Goal: Information Seeking & Learning: Find specific fact

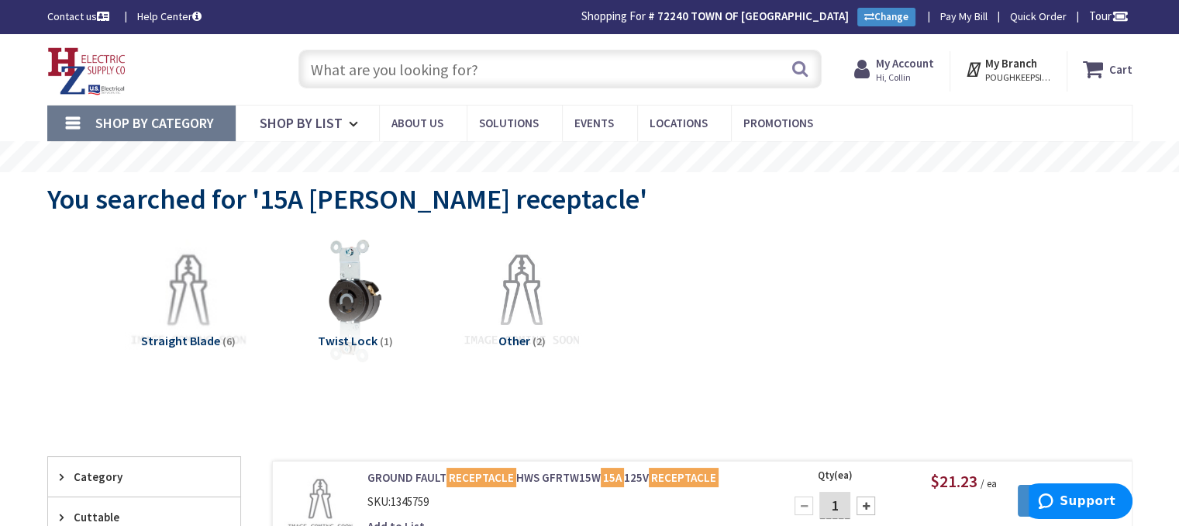
click at [498, 72] on input "text" at bounding box center [559, 69] width 523 height 39
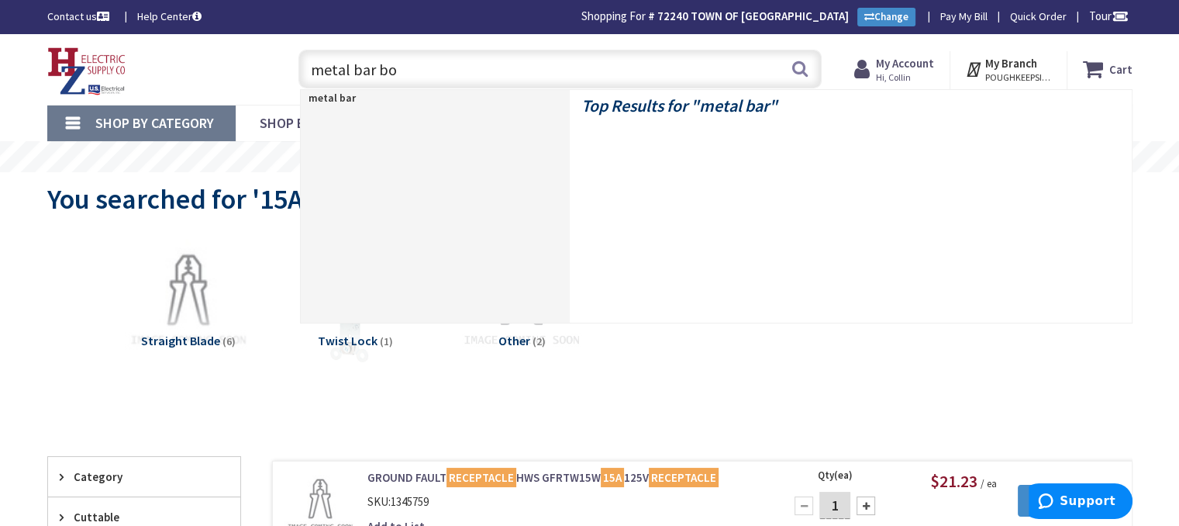
type input "metal bar box"
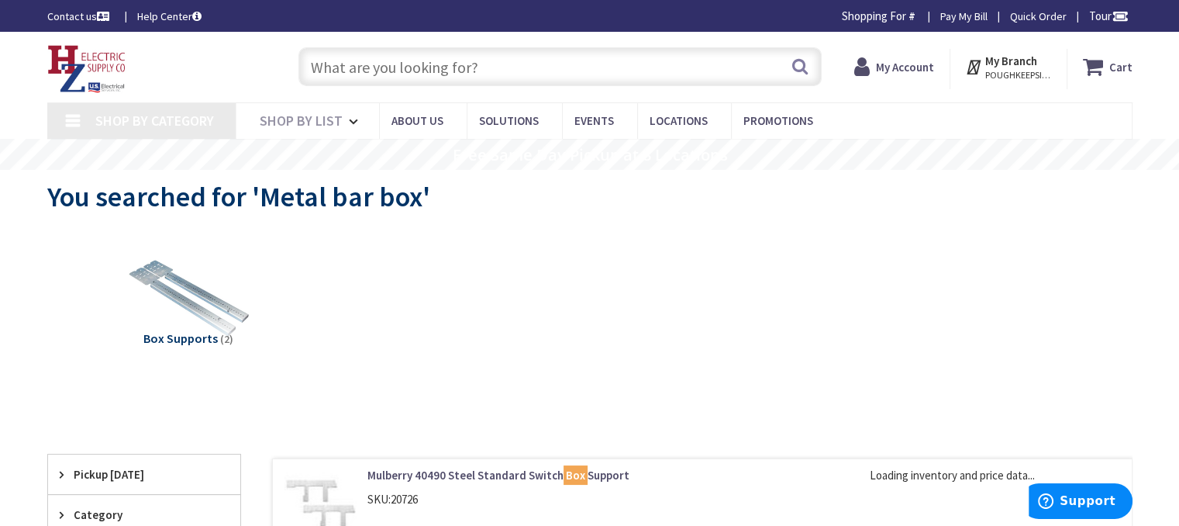
click at [506, 73] on input "text" at bounding box center [559, 66] width 523 height 39
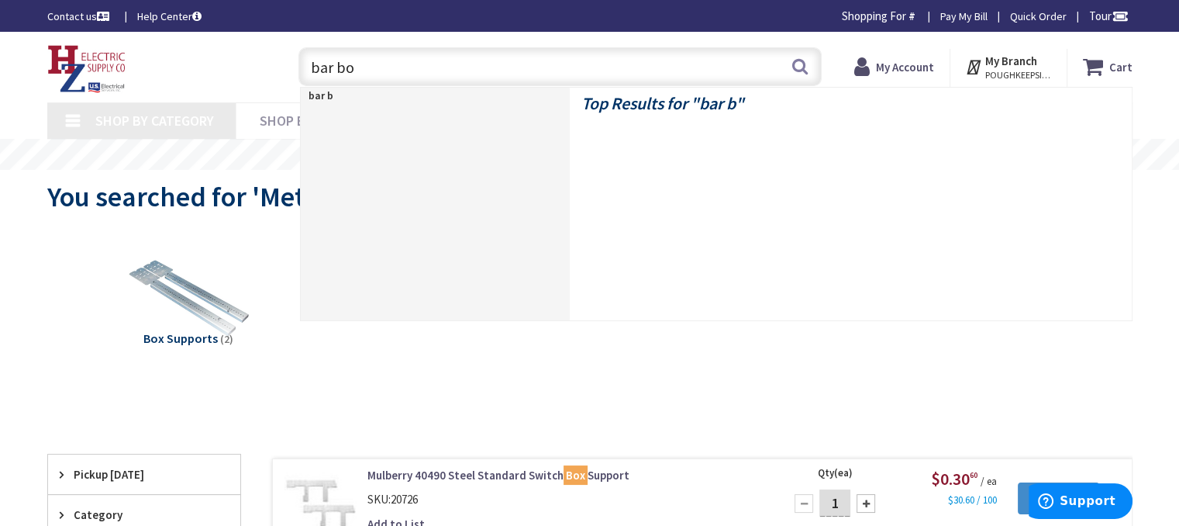
type input "bar box"
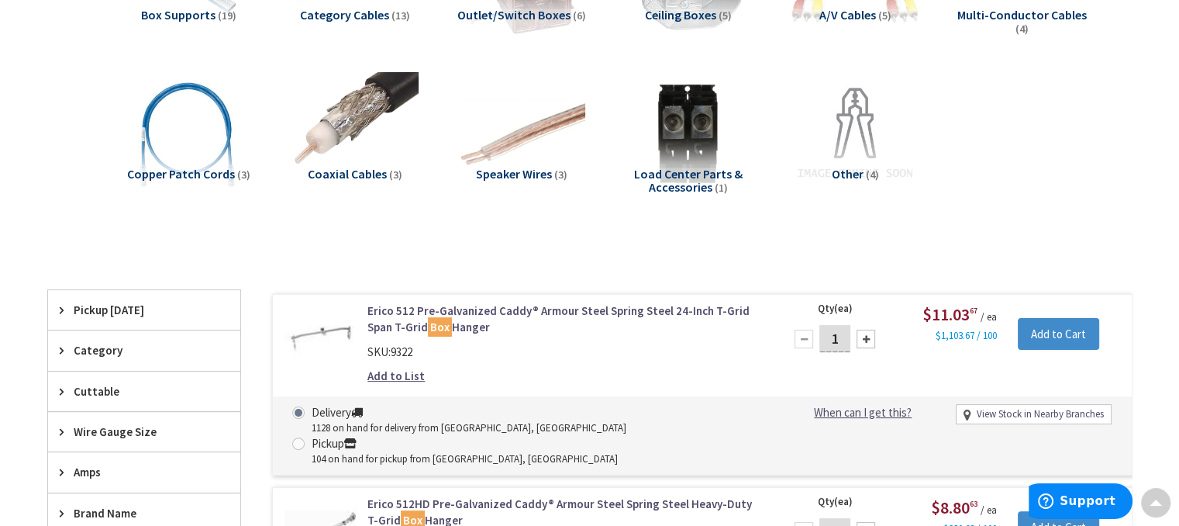
scroll to position [465, 0]
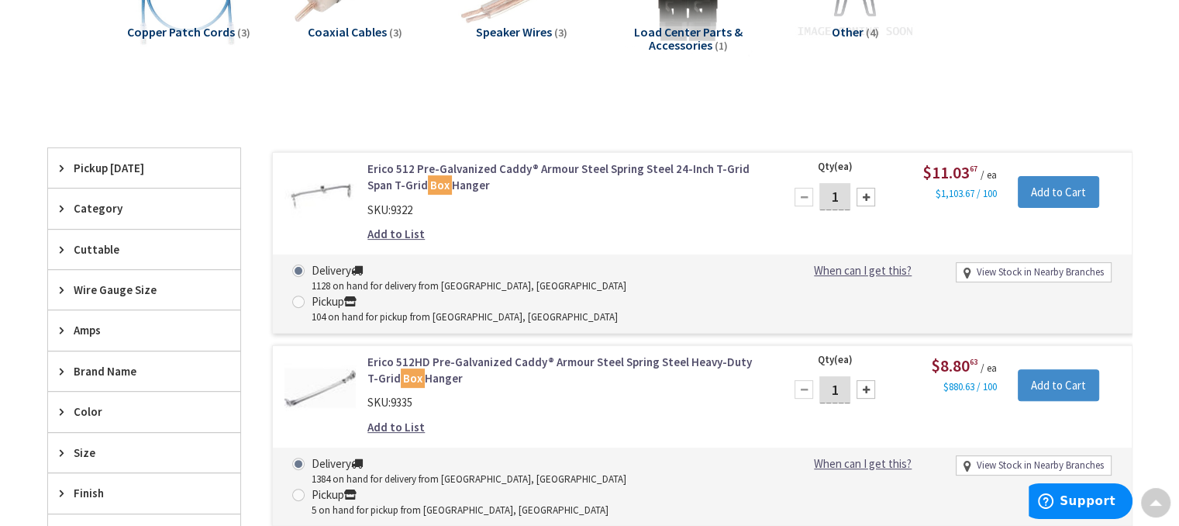
type input "[PERSON_NAME] Corners Rd, [GEOGRAPHIC_DATA], [GEOGRAPHIC_DATA]"
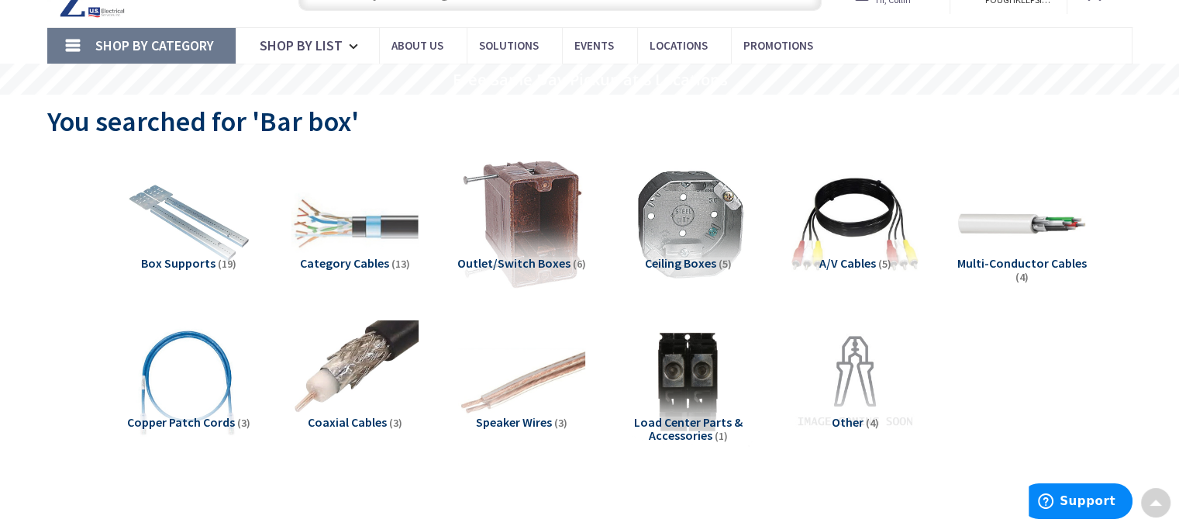
scroll to position [0, 0]
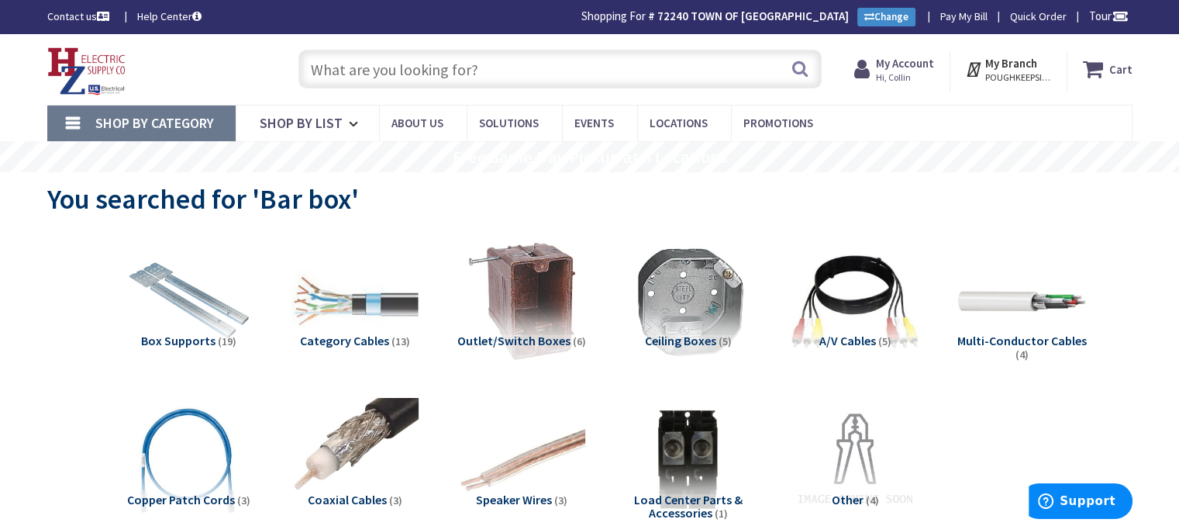
click at [532, 78] on input "text" at bounding box center [559, 69] width 523 height 39
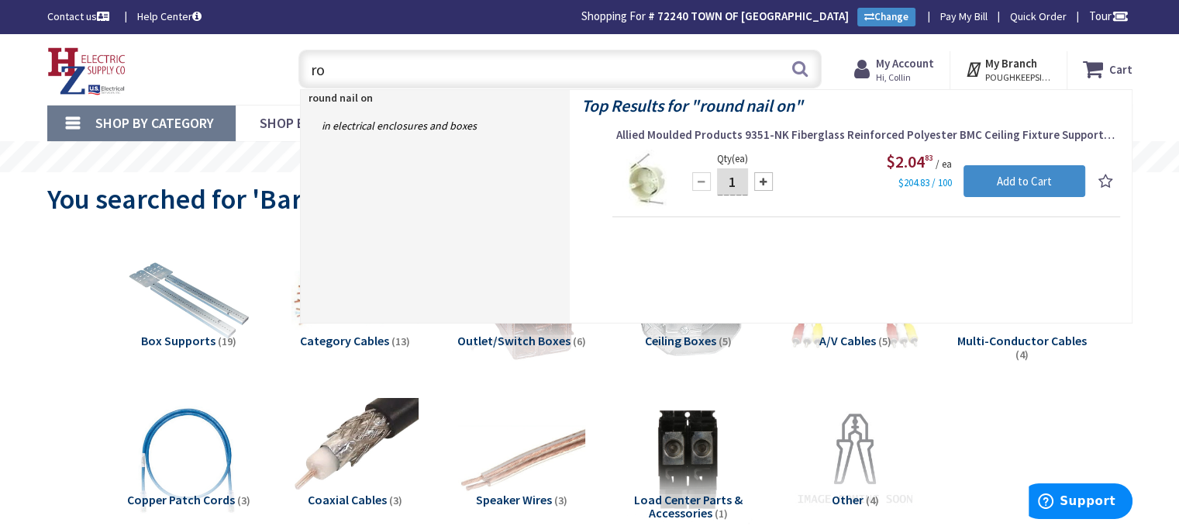
type input "r"
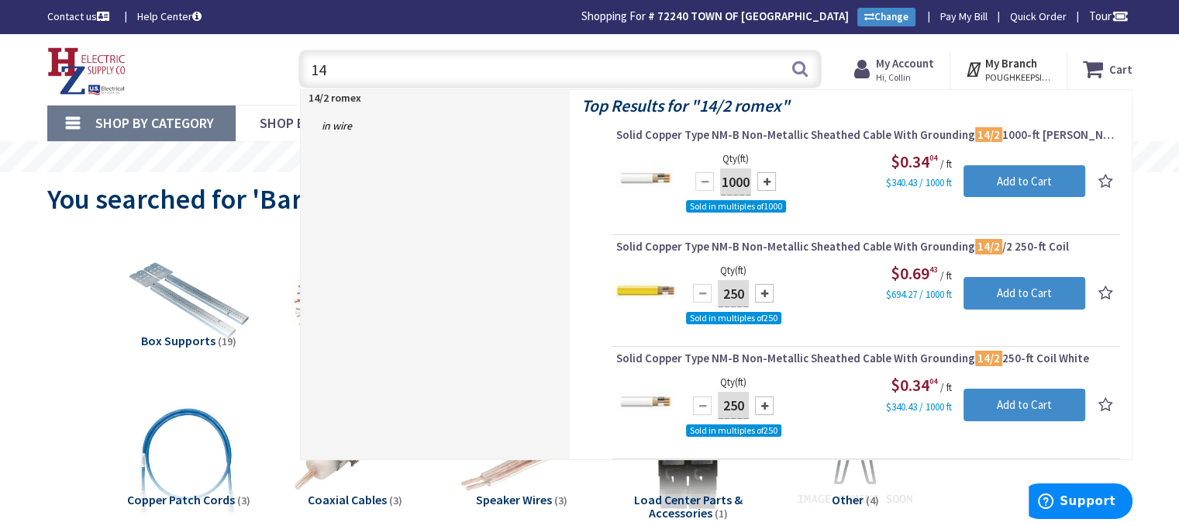
type input "1"
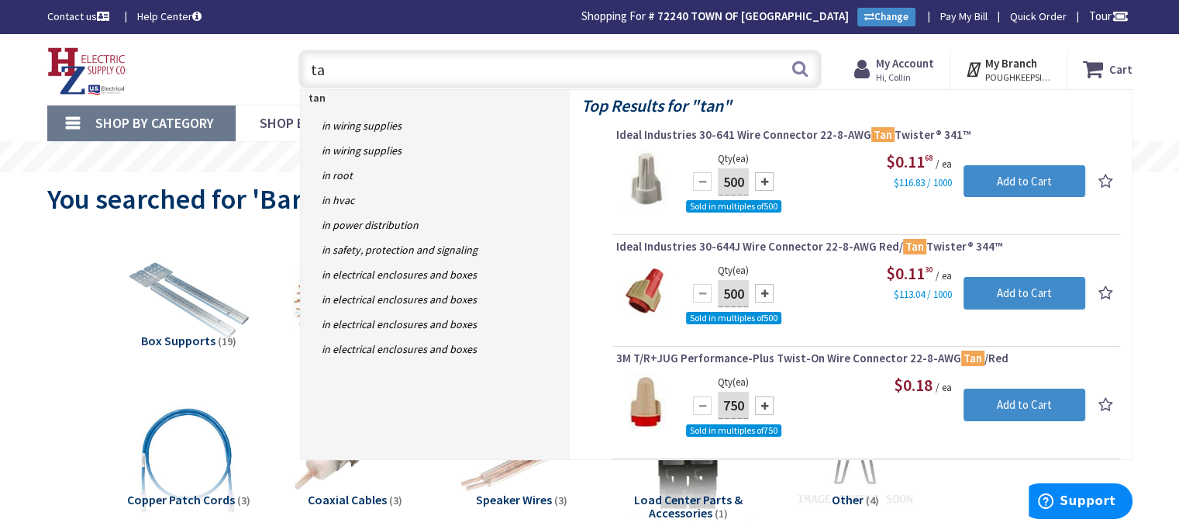
type input "t"
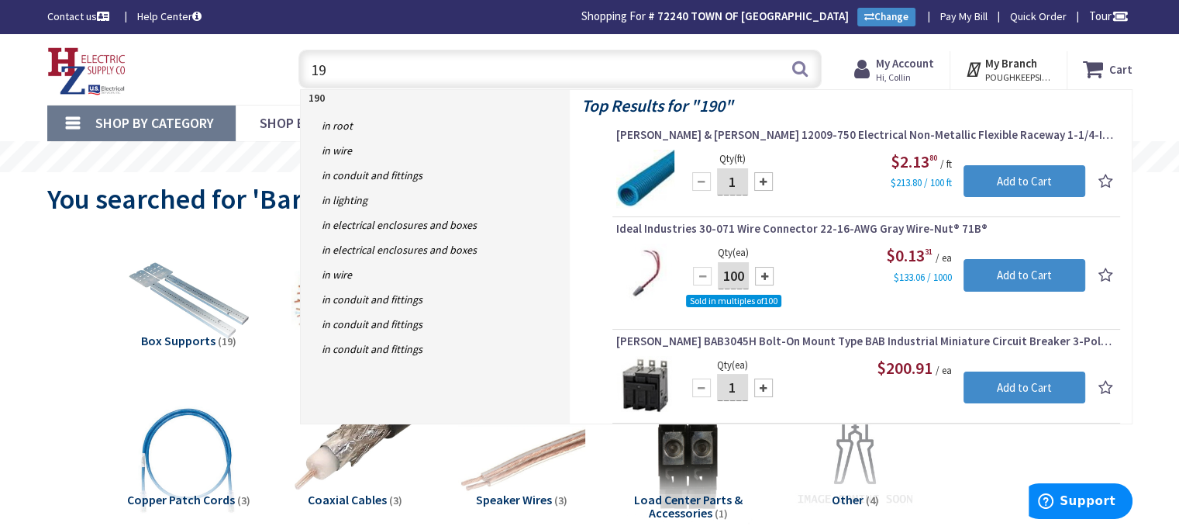
type input "1"
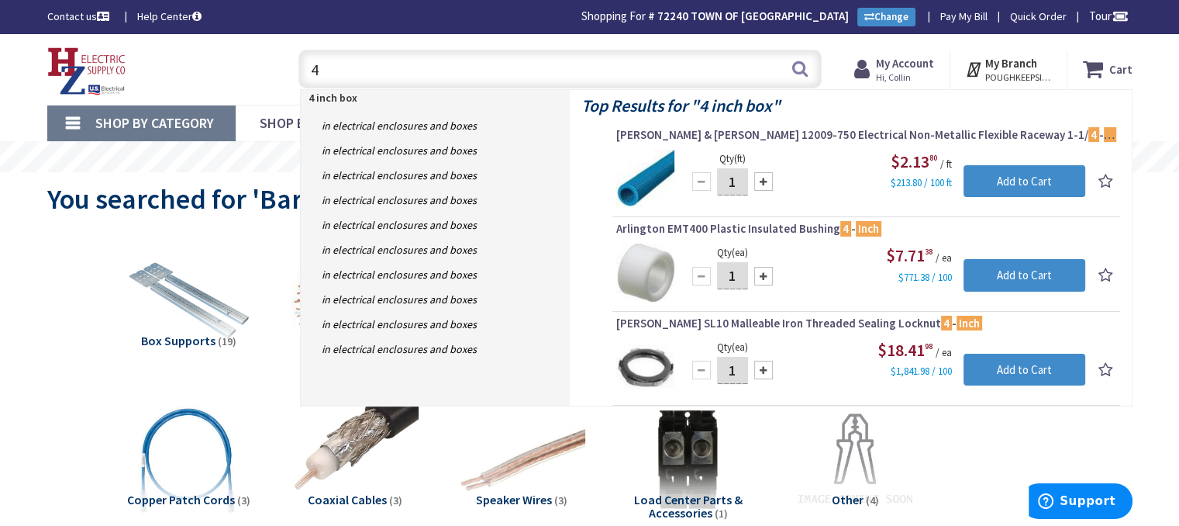
type input "4"
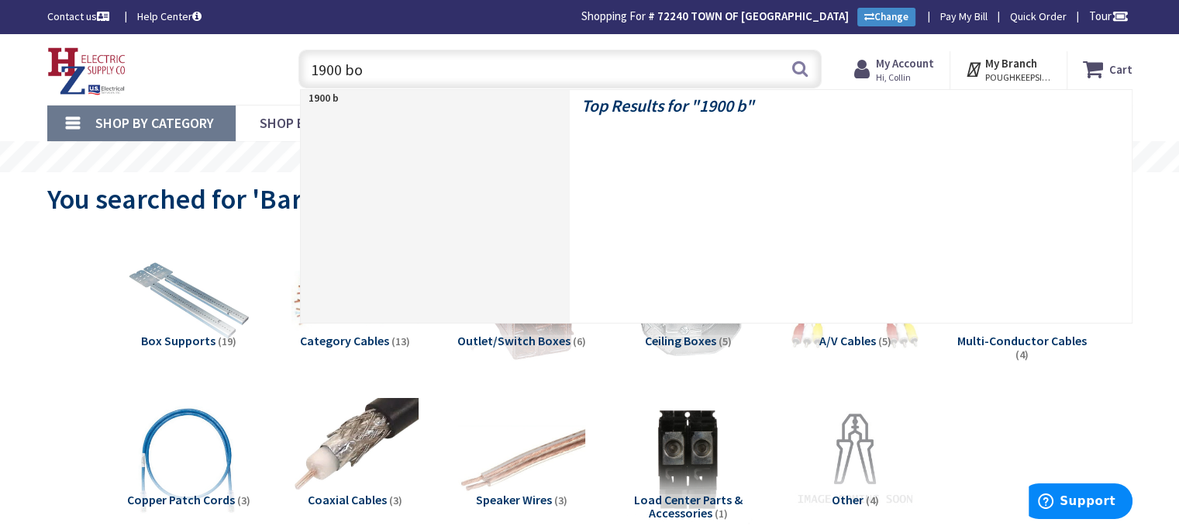
type input "1900 box"
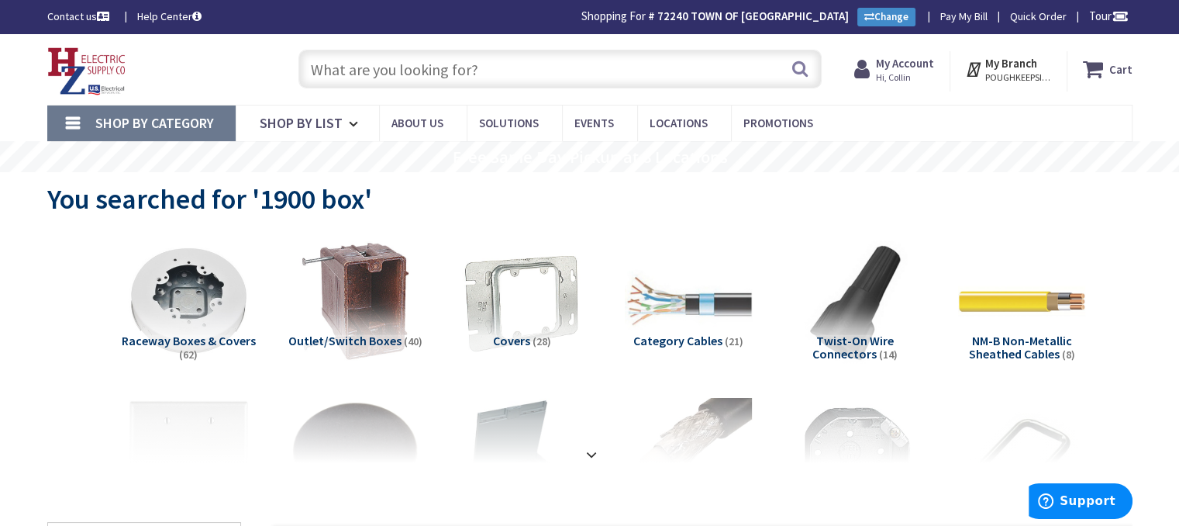
click at [493, 61] on input "text" at bounding box center [559, 69] width 523 height 39
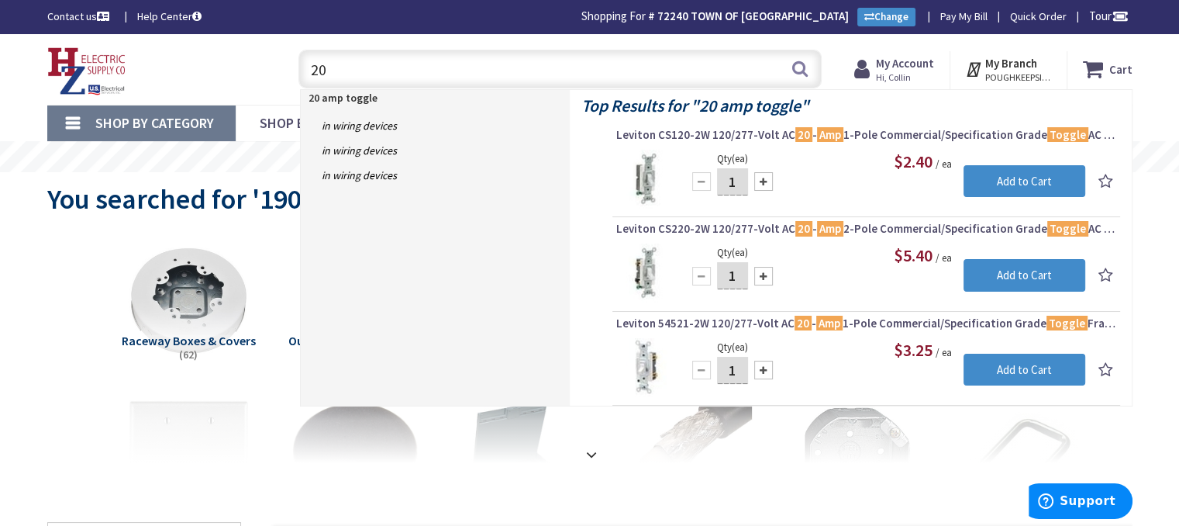
type input "2"
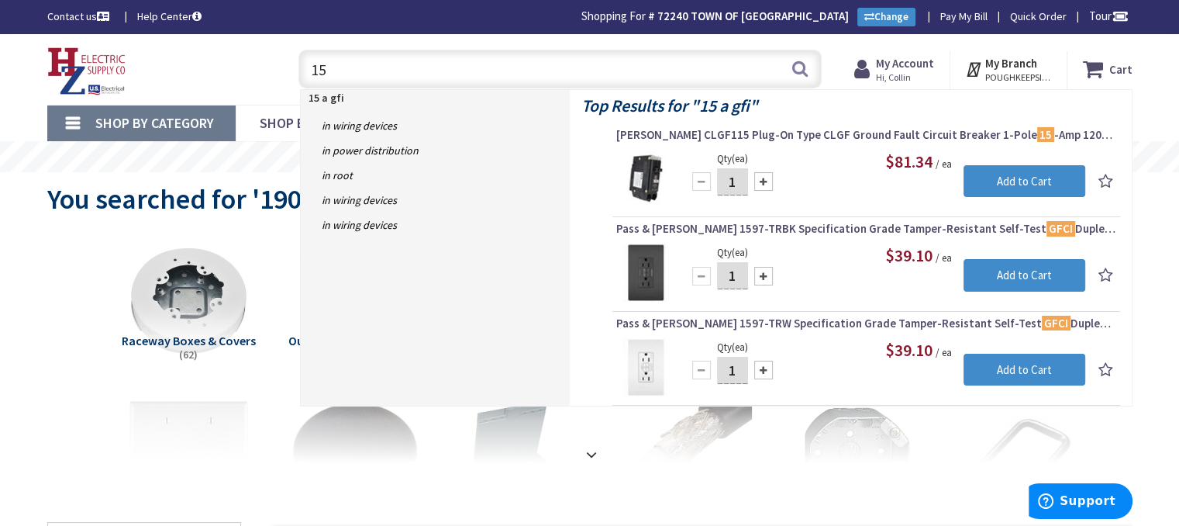
type input "1"
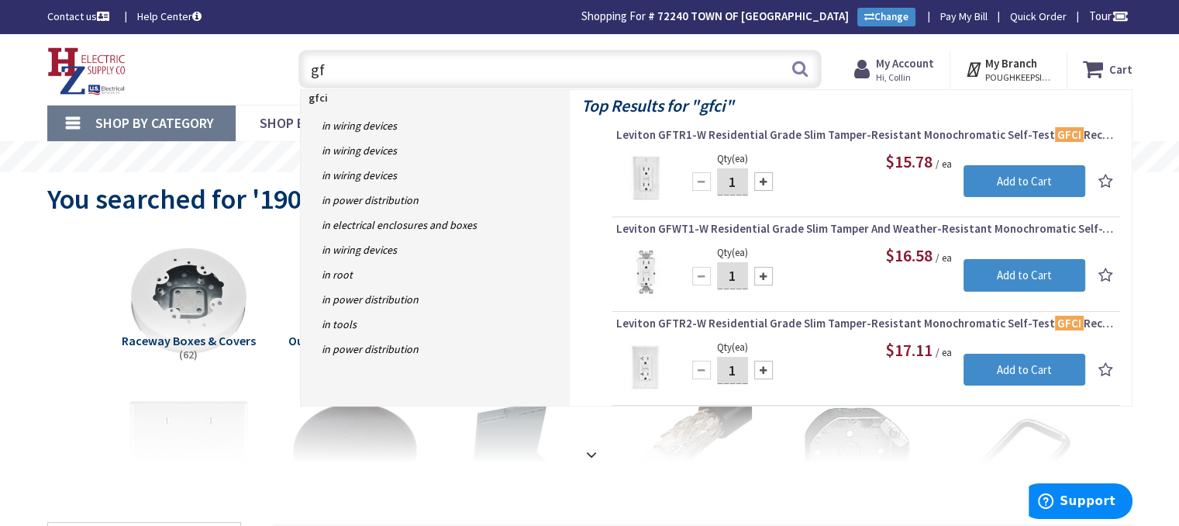
type input "g"
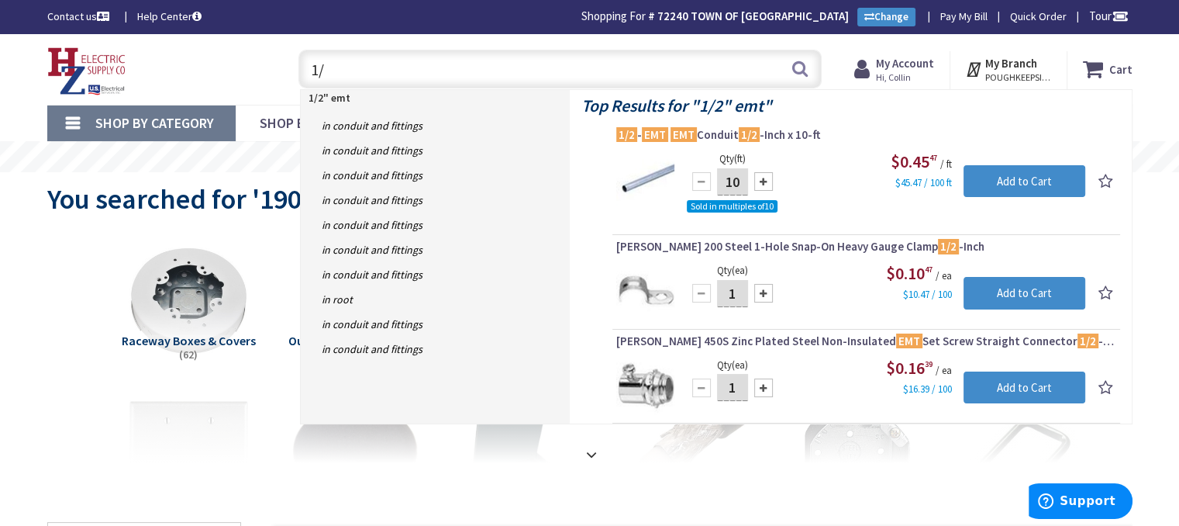
type input "1"
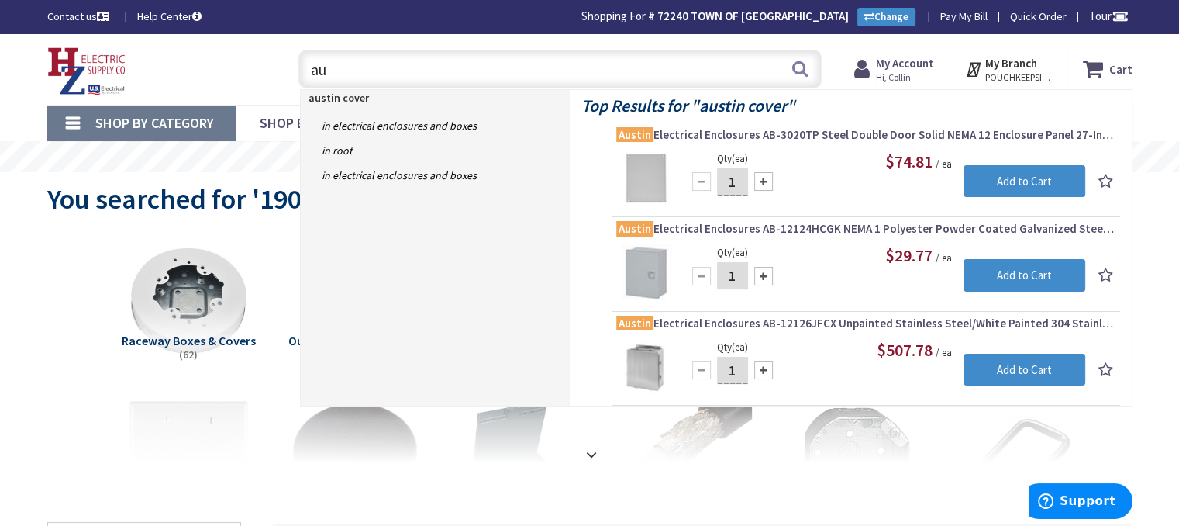
type input "a"
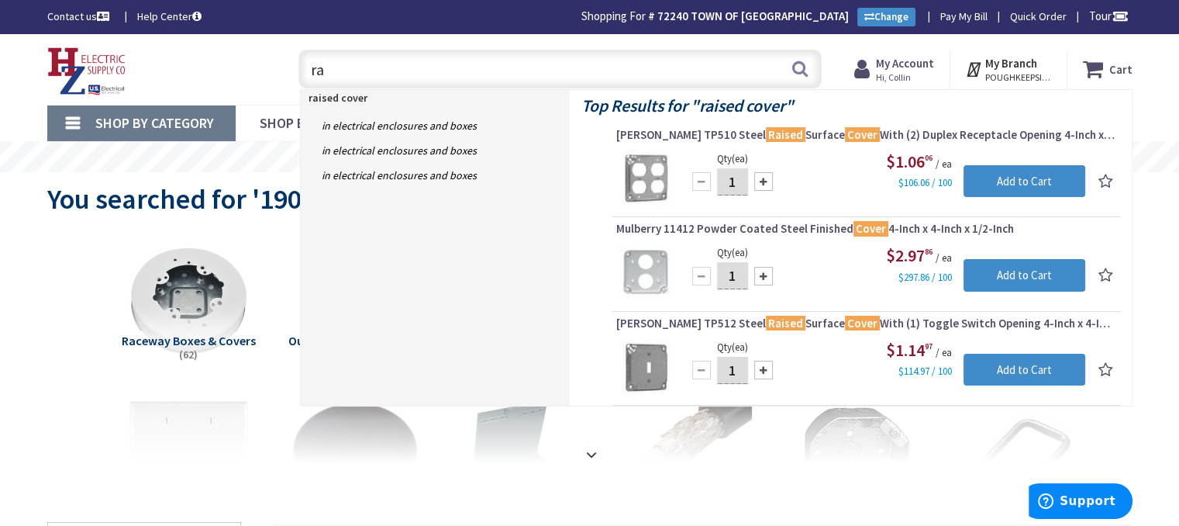
type input "r"
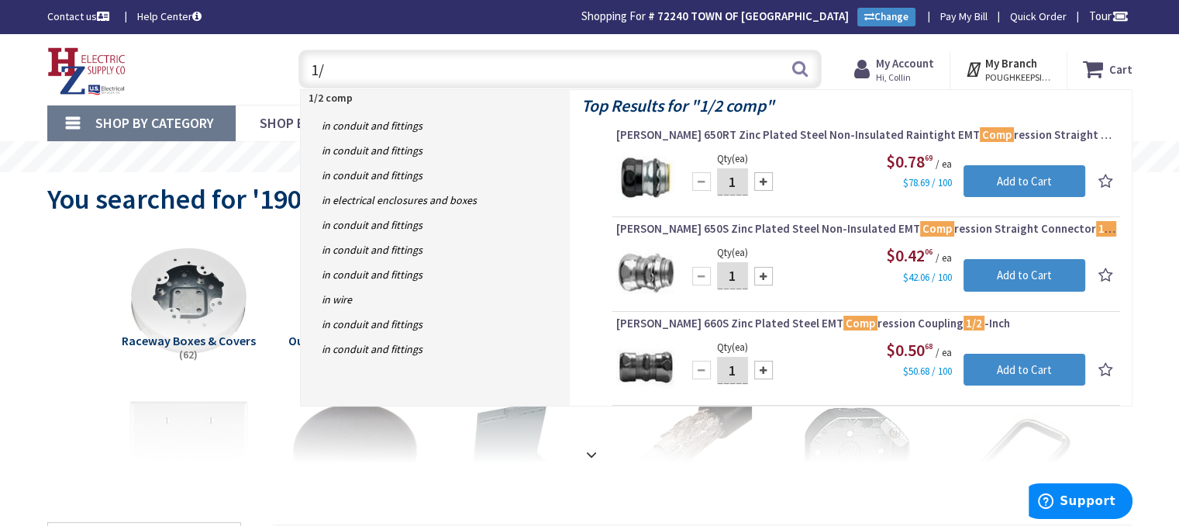
type input "1"
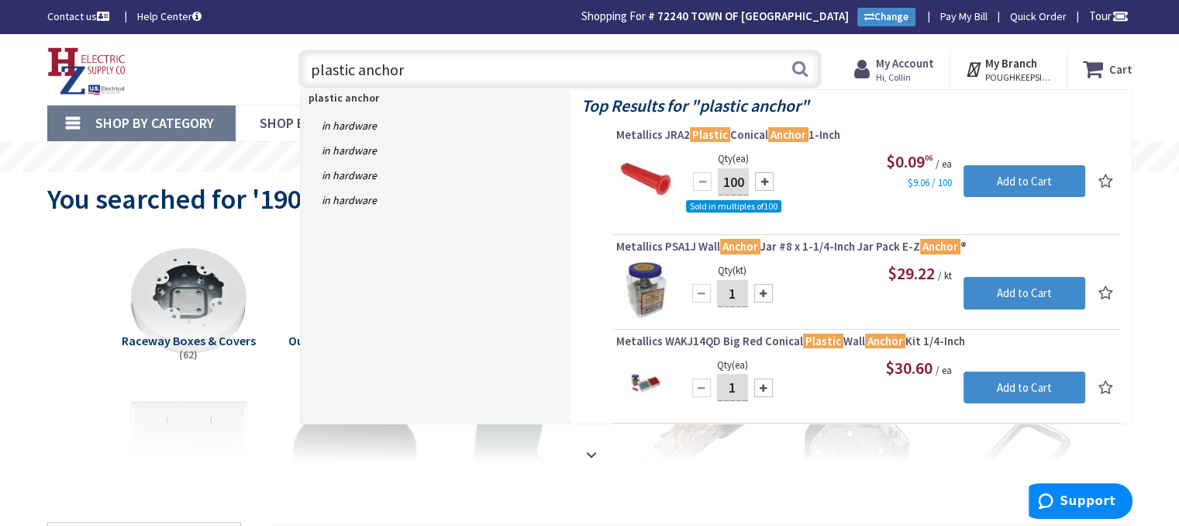
type input "plastic anchor"
